Goal: Check status: Check status

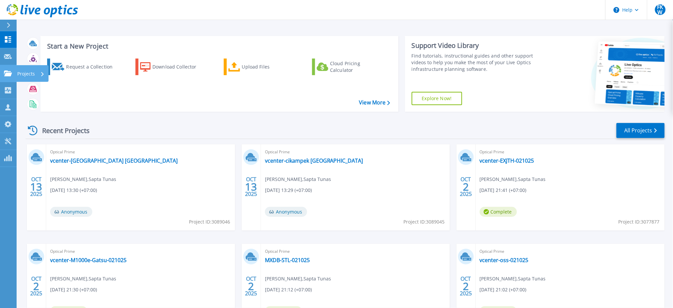
click at [8, 73] on icon at bounding box center [8, 73] width 8 height 6
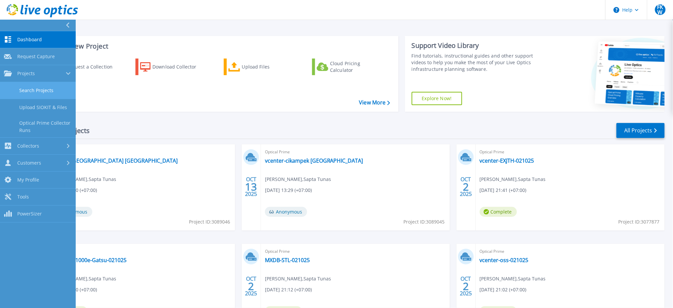
click at [12, 90] on link "Search Projects" at bounding box center [38, 90] width 76 height 17
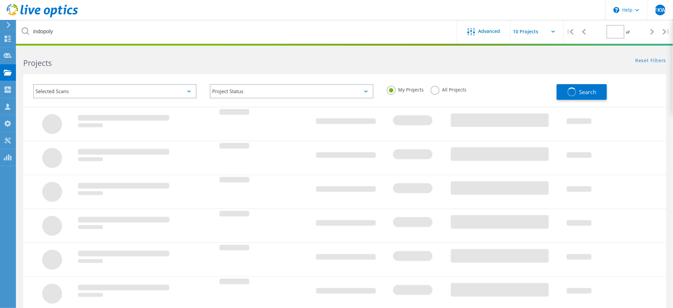
type input "1"
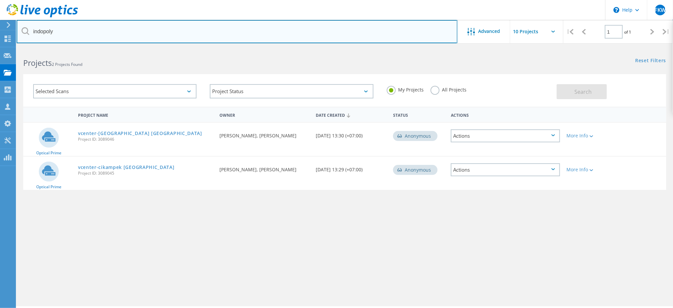
click at [80, 25] on input "indopoly" at bounding box center [237, 31] width 441 height 23
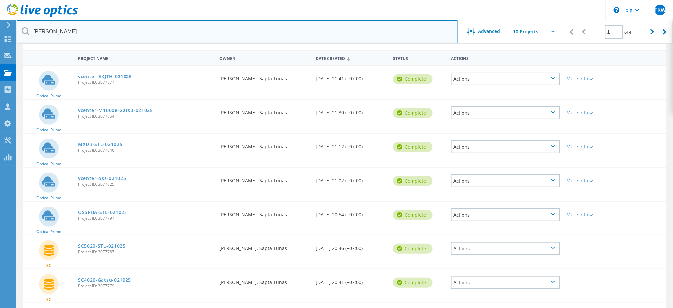
scroll to position [10, 0]
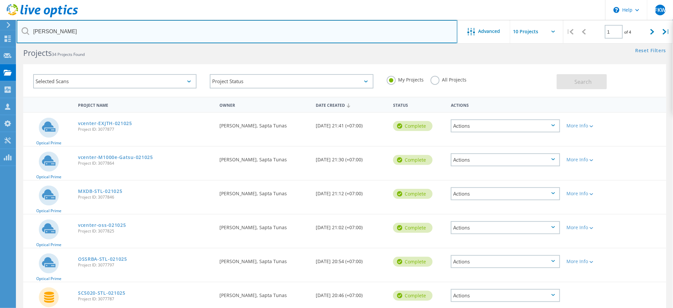
click at [112, 21] on input "james" at bounding box center [237, 31] width 441 height 23
type input "oss"
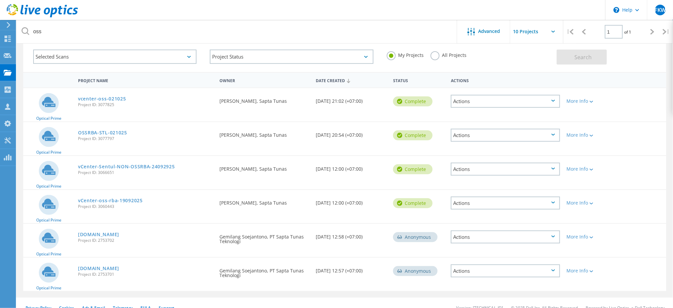
scroll to position [35, 0]
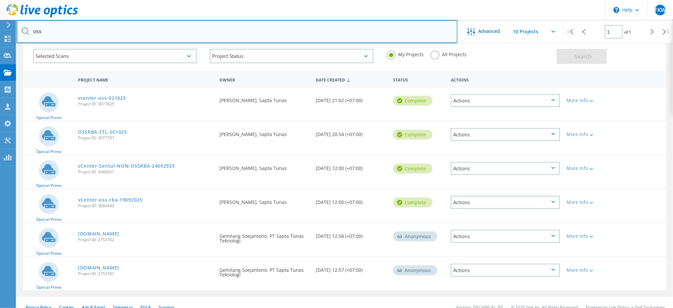
click at [116, 33] on input "oss" at bounding box center [237, 31] width 441 height 23
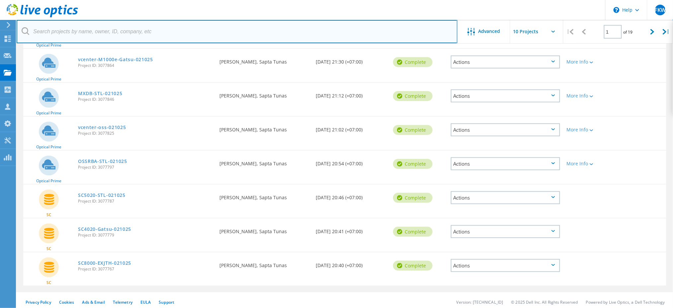
scroll to position [0, 0]
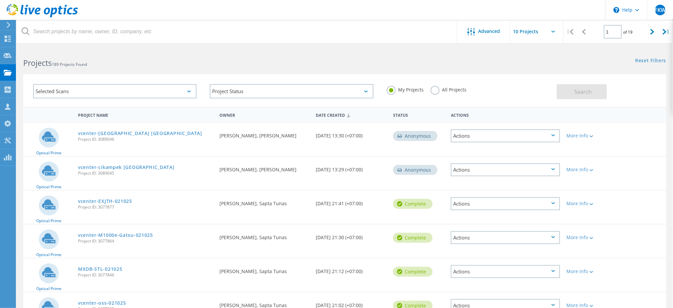
click at [540, 29] on input "text" at bounding box center [543, 31] width 66 height 23
click at [538, 56] on div "Show 20 Projects" at bounding box center [544, 59] width 66 height 11
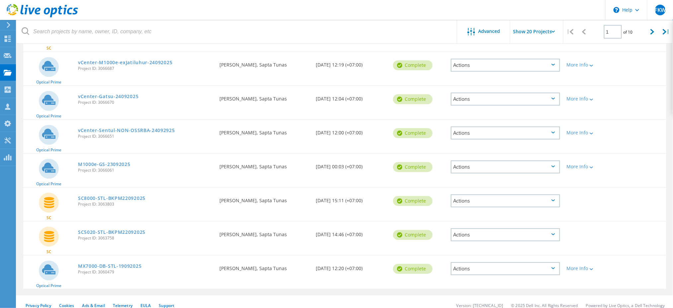
scroll to position [511, 0]
click at [550, 37] on input "Show 20 Projects" at bounding box center [543, 31] width 66 height 23
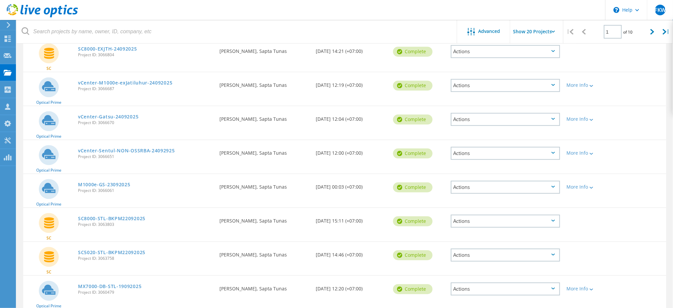
click at [534, 30] on input "Show 20 Projects" at bounding box center [543, 31] width 66 height 23
click at [537, 69] on div "Show 30 Projects" at bounding box center [544, 70] width 66 height 11
type input "Show 30 Projects"
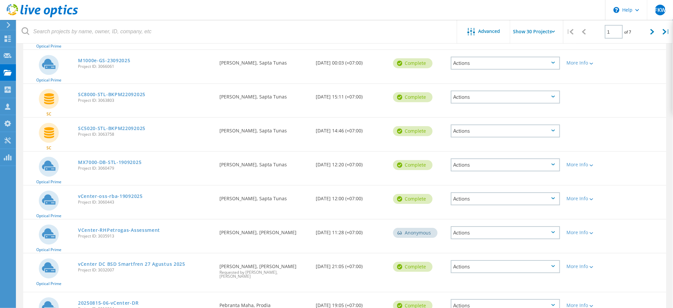
scroll to position [614, 0]
drag, startPoint x: 327, startPoint y: 160, endPoint x: 317, endPoint y: 162, distance: 10.2
click at [317, 162] on div "Date Created 09/19/2025, 12:20 (+07:00)" at bounding box center [351, 163] width 77 height 22
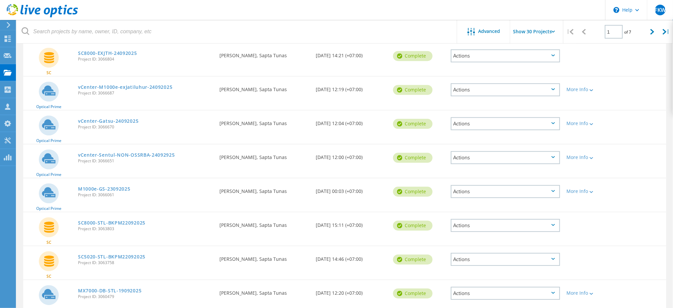
scroll to position [489, 0]
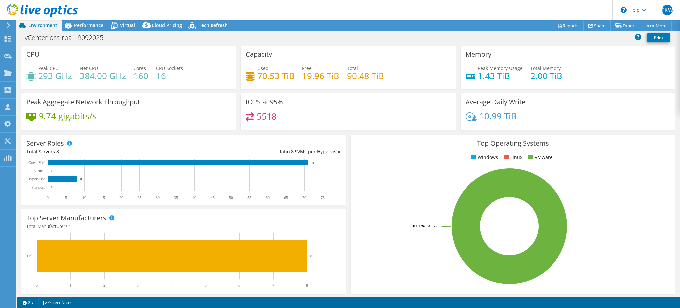
select select "USD"
drag, startPoint x: 82, startPoint y: 75, endPoint x: 121, endPoint y: 77, distance: 39.6
click at [121, 77] on h4 "384.00 GHz" at bounding box center [103, 75] width 46 height 7
click at [113, 79] on h4 "384.00 GHz" at bounding box center [103, 75] width 46 height 7
